Goal: Task Accomplishment & Management: Use online tool/utility

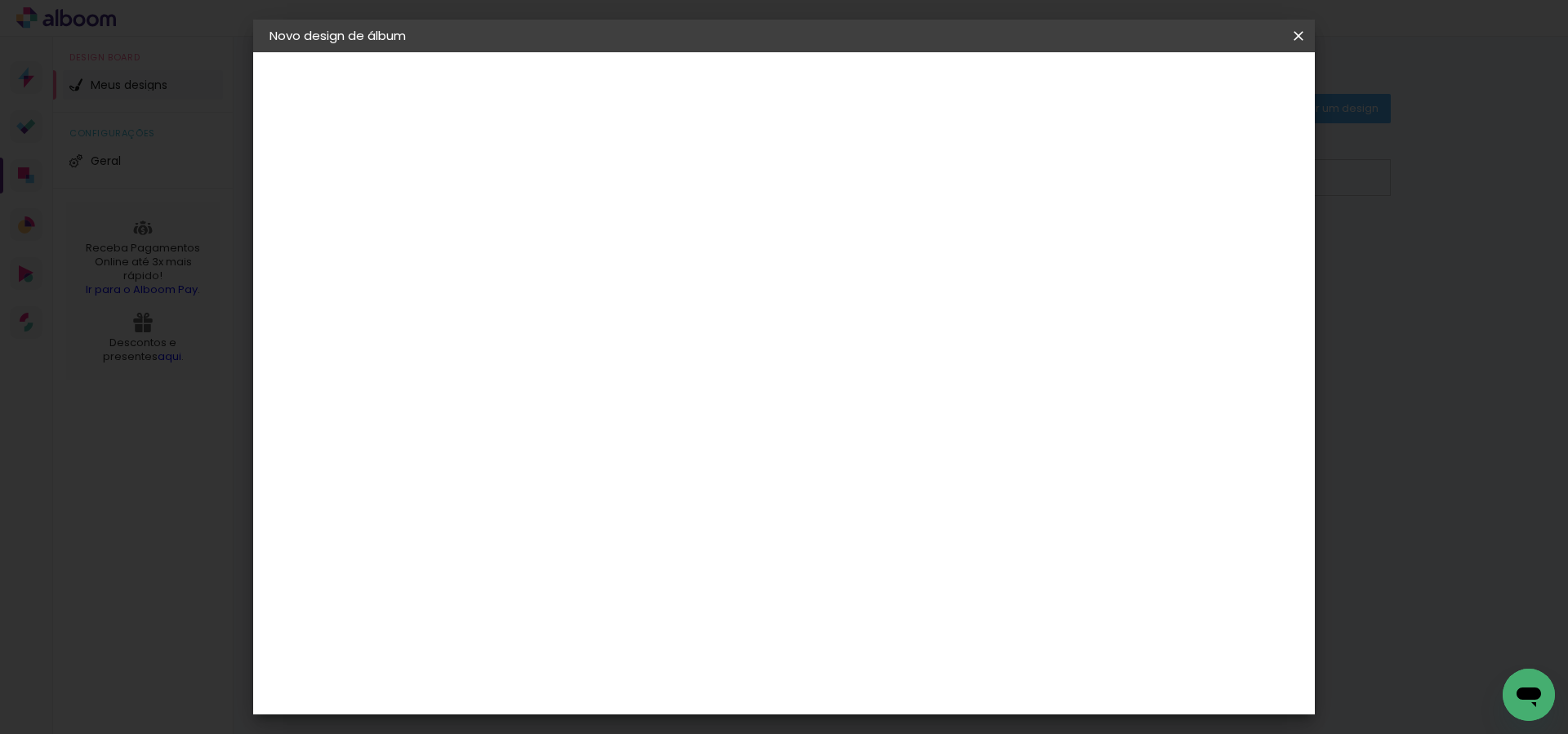
click at [0, 0] on iron-icon at bounding box center [0, 0] width 0 height 0
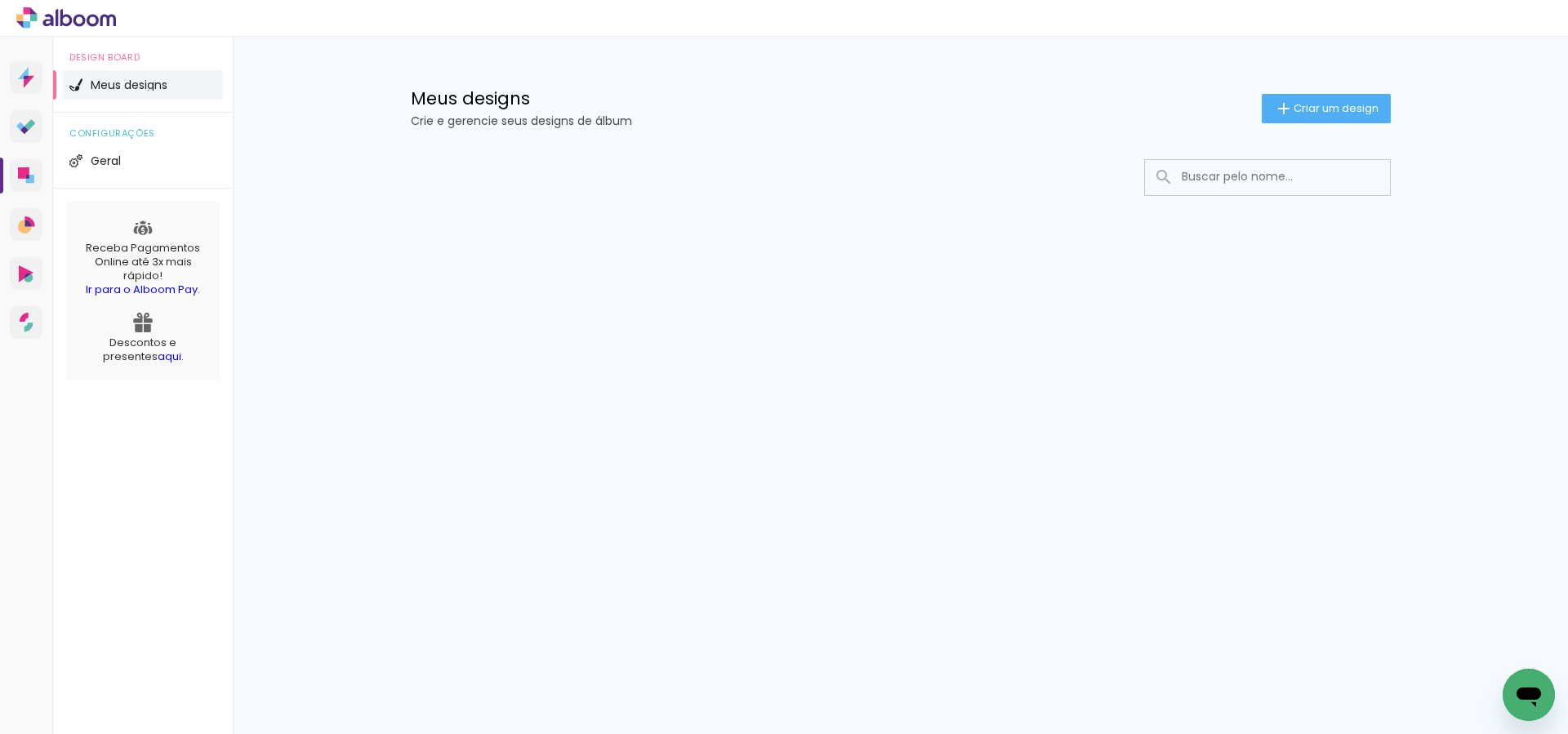
click at [1501, 278] on div "Meus designs Crie e gerencie seus designs de álbum Criar um design Configuraçõe…" at bounding box center [900, 174] width 1335 height 273
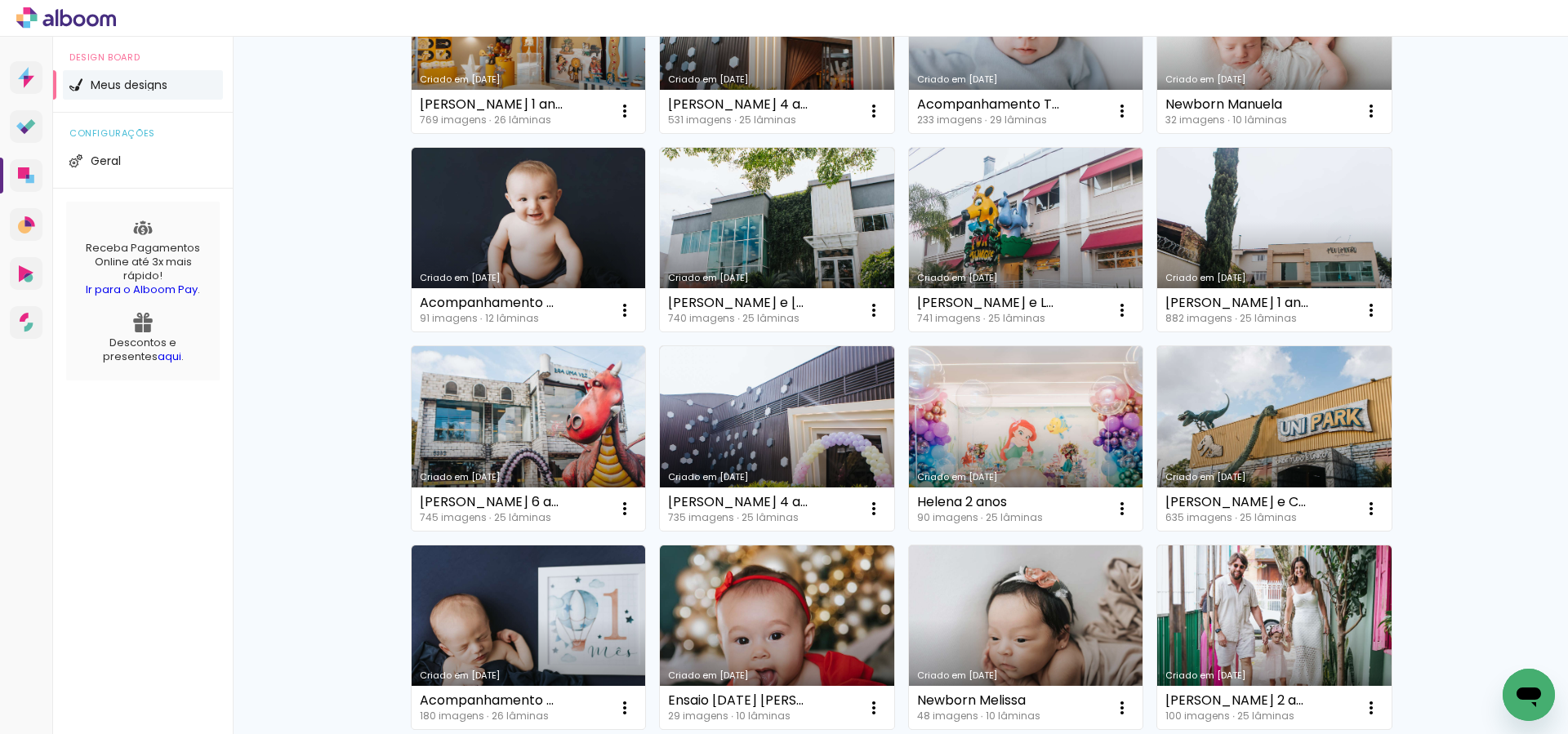
scroll to position [264, 0]
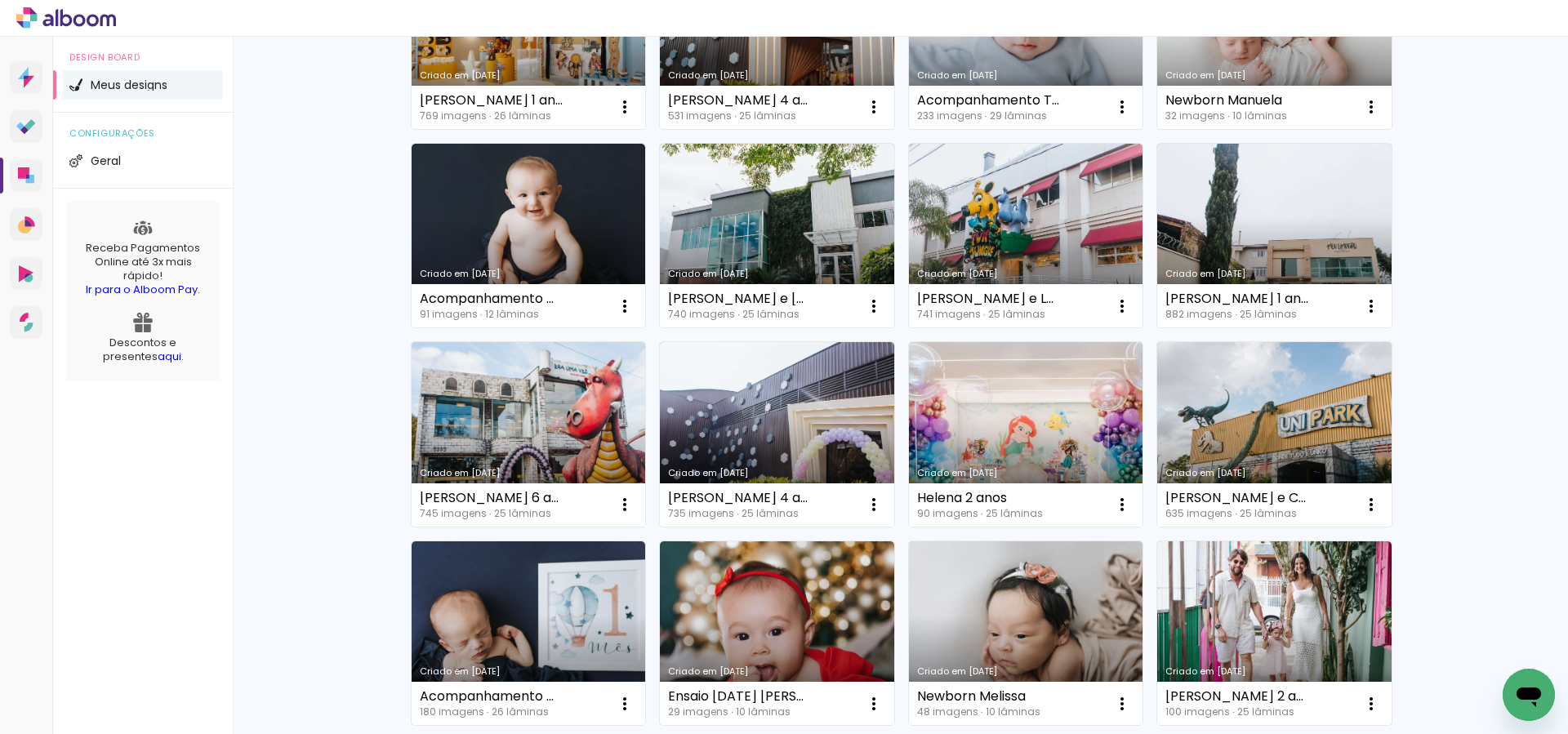
click at [1452, 328] on div "Meus designs Crie e gerencie seus designs de álbum Criar um design Criado em [D…" at bounding box center [900, 639] width 1335 height 1735
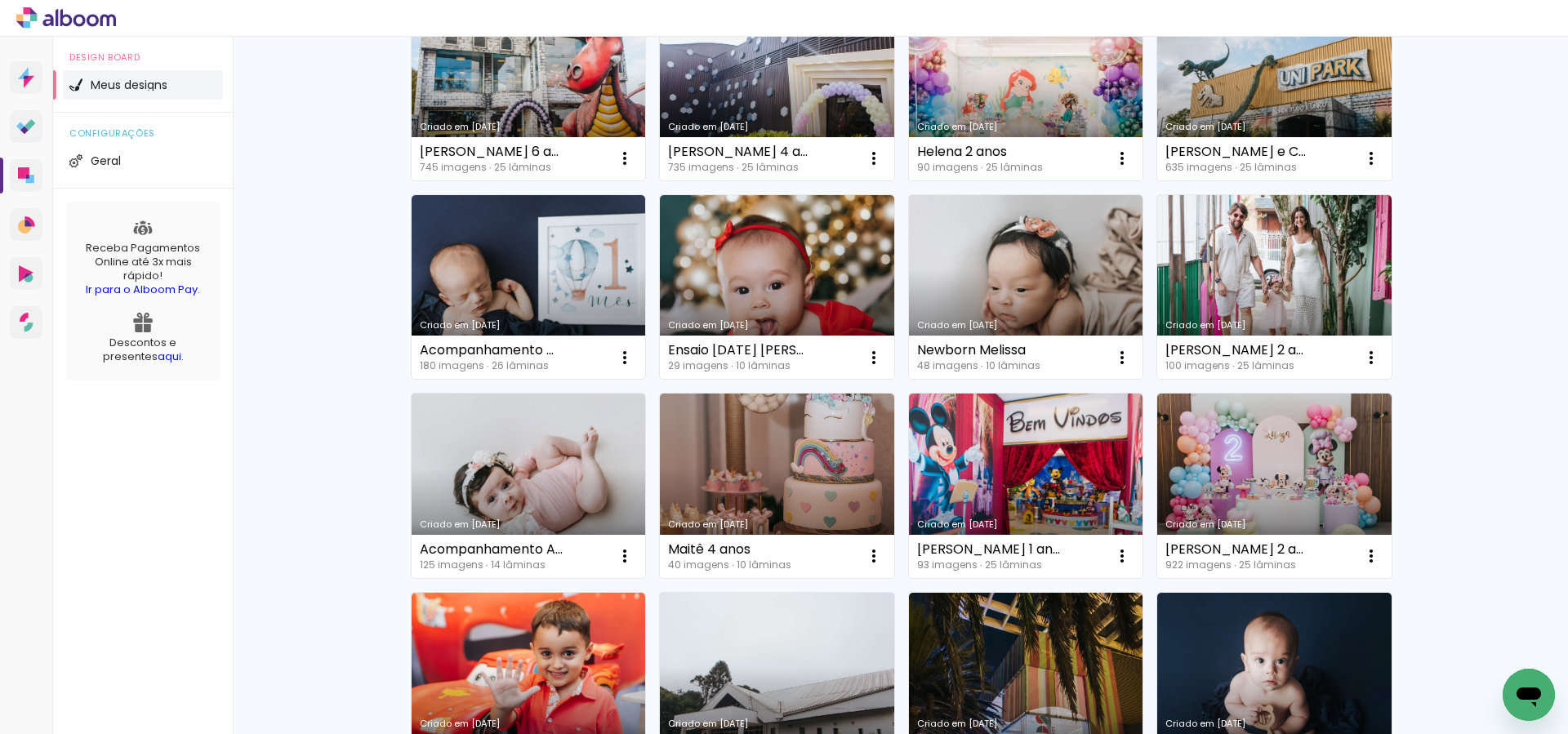
scroll to position [612, 0]
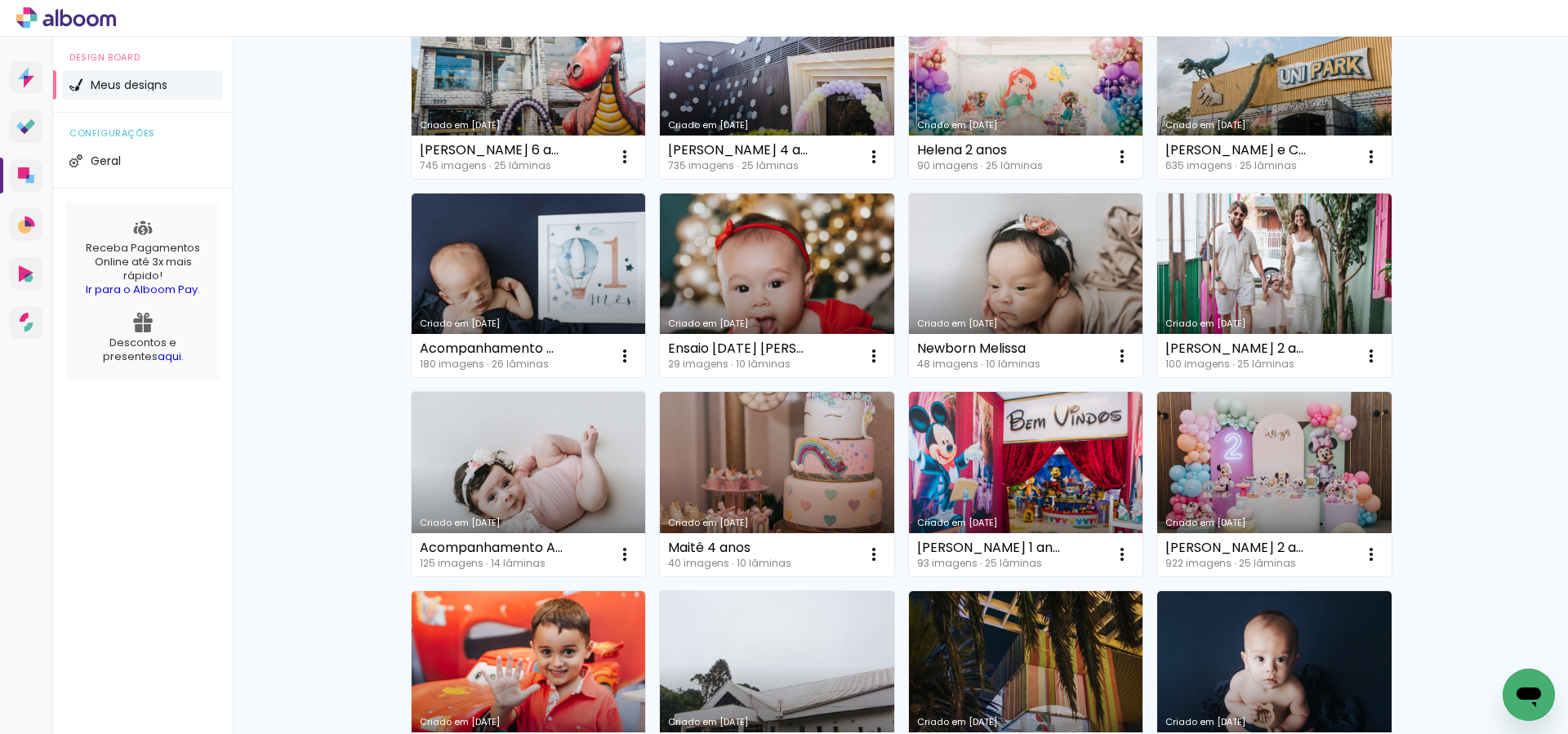
click at [1496, 476] on div "Meus designs Crie e gerencie seus designs de álbum Criar um design Criado em [D…" at bounding box center [900, 292] width 1335 height 1735
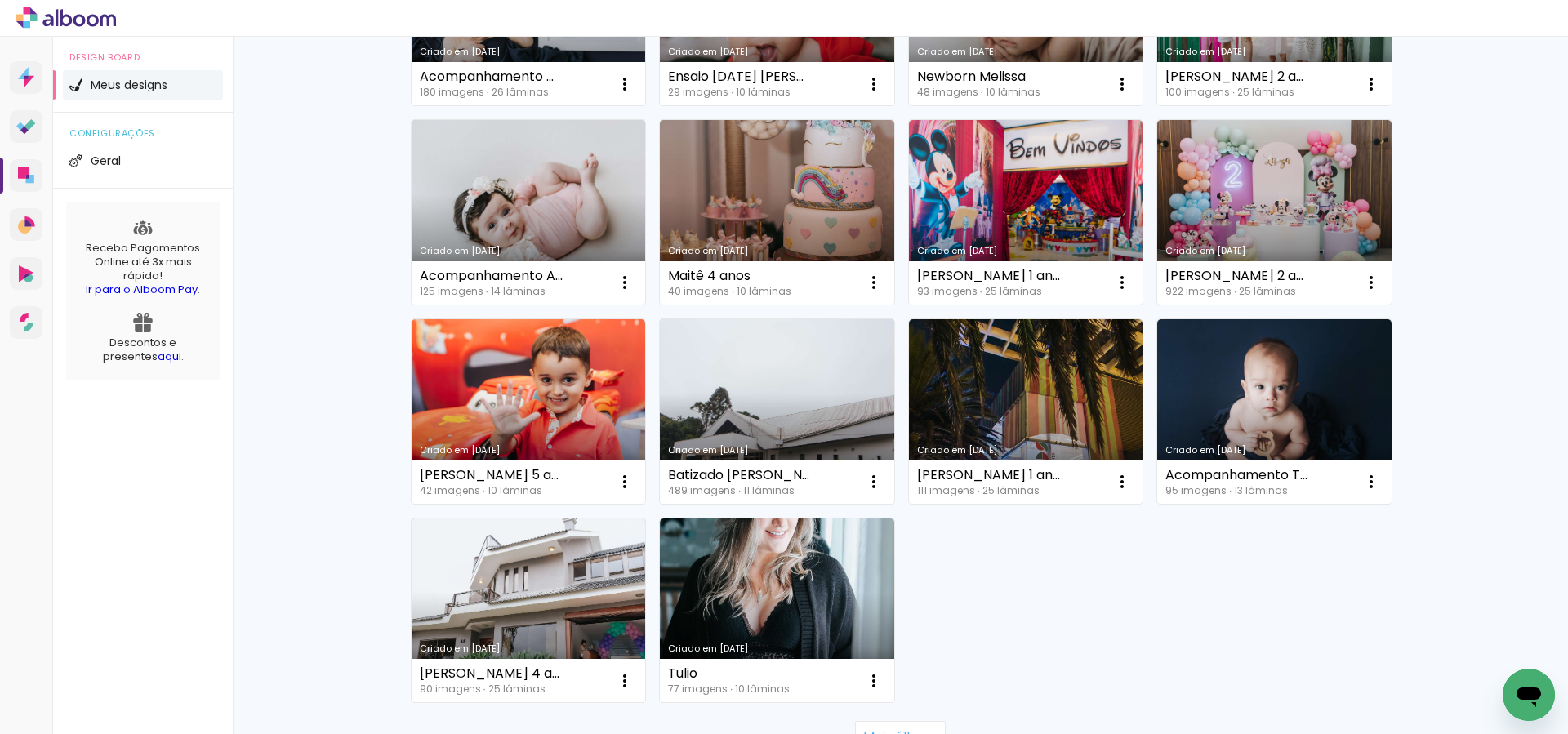
scroll to position [885, 0]
